Goal: Navigation & Orientation: Find specific page/section

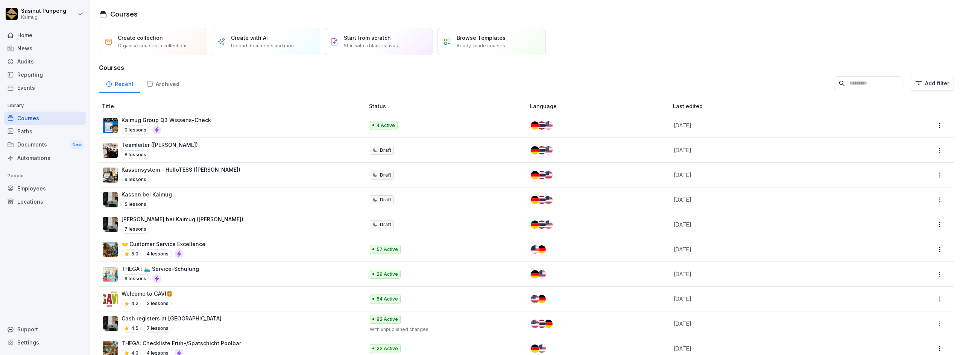
click at [33, 52] on div "News" at bounding box center [45, 48] width 82 height 13
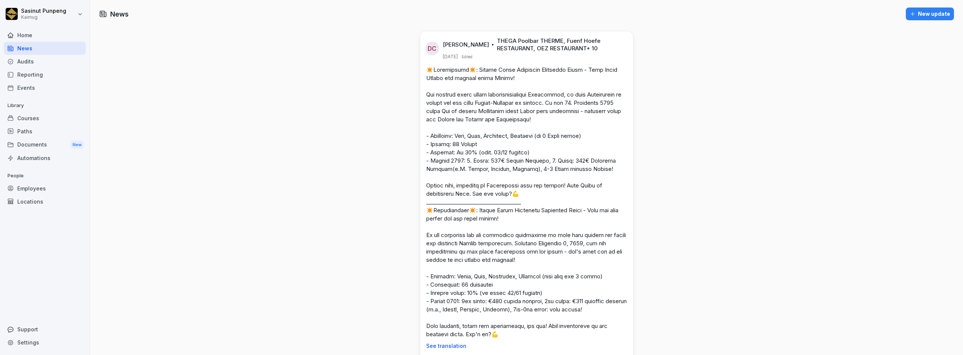
click at [41, 142] on div "Documents New" at bounding box center [45, 145] width 82 height 14
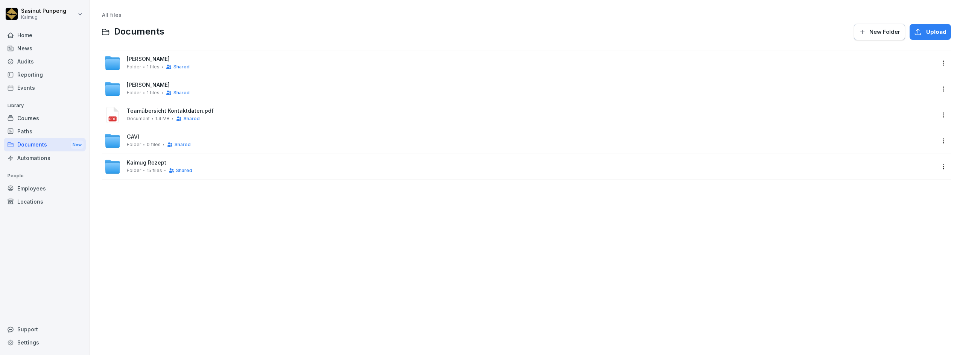
click at [140, 93] on span "Folder" at bounding box center [134, 92] width 14 height 5
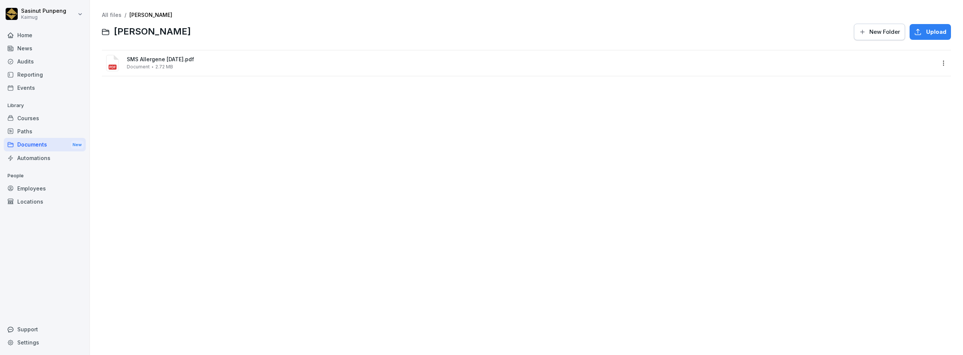
click at [141, 62] on span "SMS Allergene [DATE].pdf" at bounding box center [531, 59] width 808 height 6
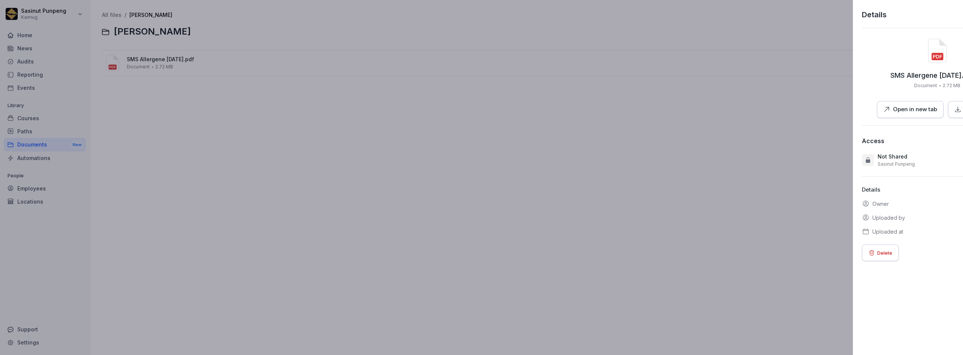
click at [480, 177] on div at bounding box center [481, 177] width 963 height 355
